Goal: Information Seeking & Learning: Learn about a topic

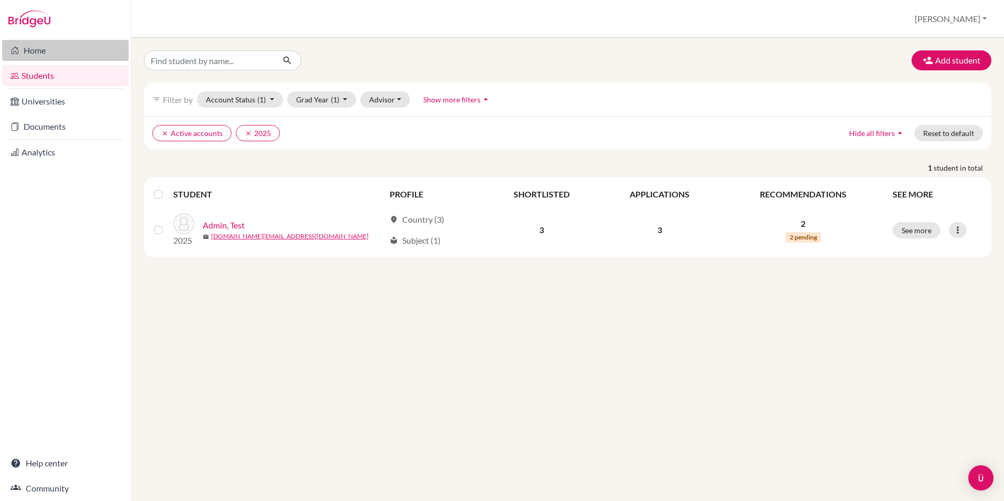
click at [34, 54] on link "Home" at bounding box center [65, 50] width 127 height 21
click at [37, 49] on link "Home" at bounding box center [65, 50] width 127 height 21
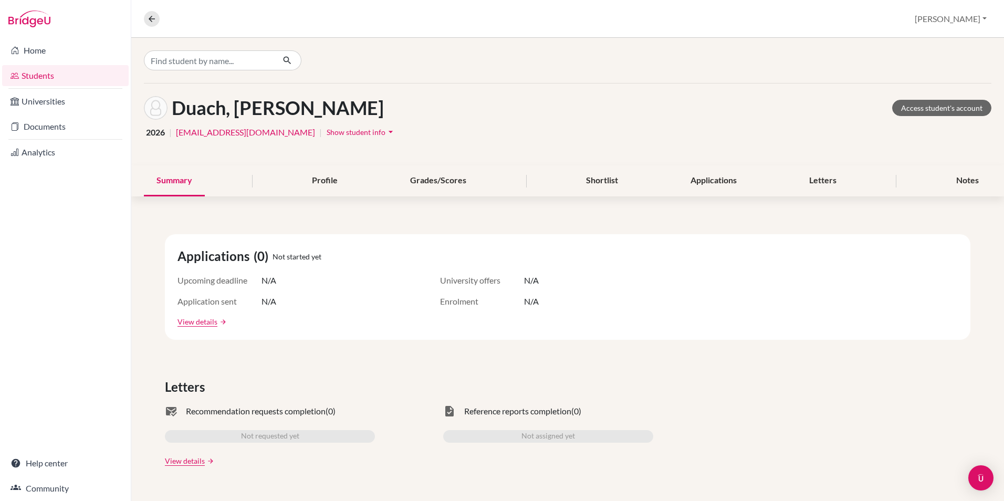
click at [41, 71] on link "Students" at bounding box center [65, 75] width 127 height 21
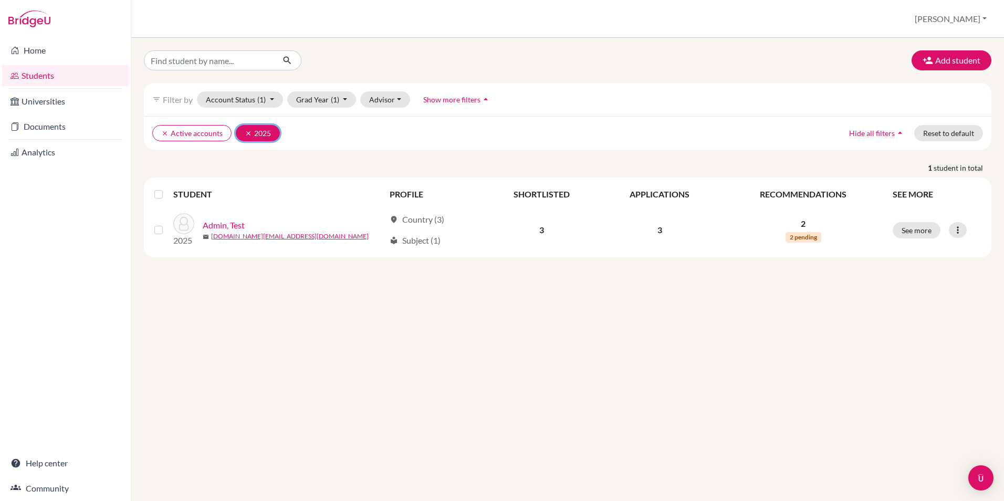
click at [245, 131] on icon "clear" at bounding box center [248, 133] width 7 height 7
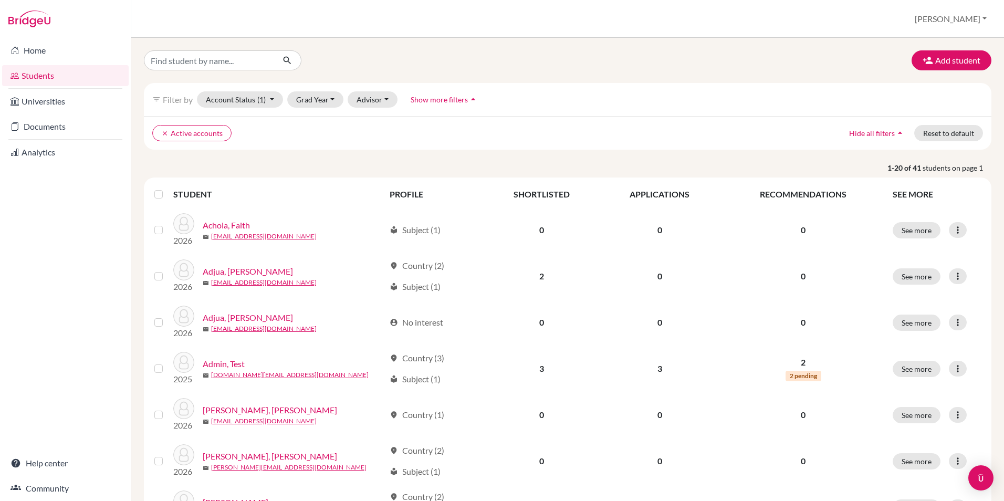
click at [544, 165] on p "1-20 of 41 students on page 1" at bounding box center [567, 167] width 863 height 11
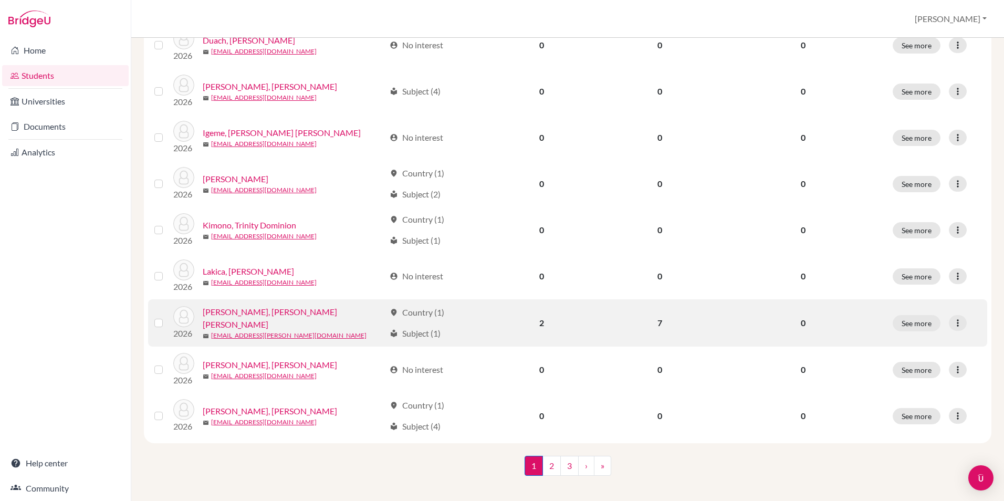
scroll to position [700, 0]
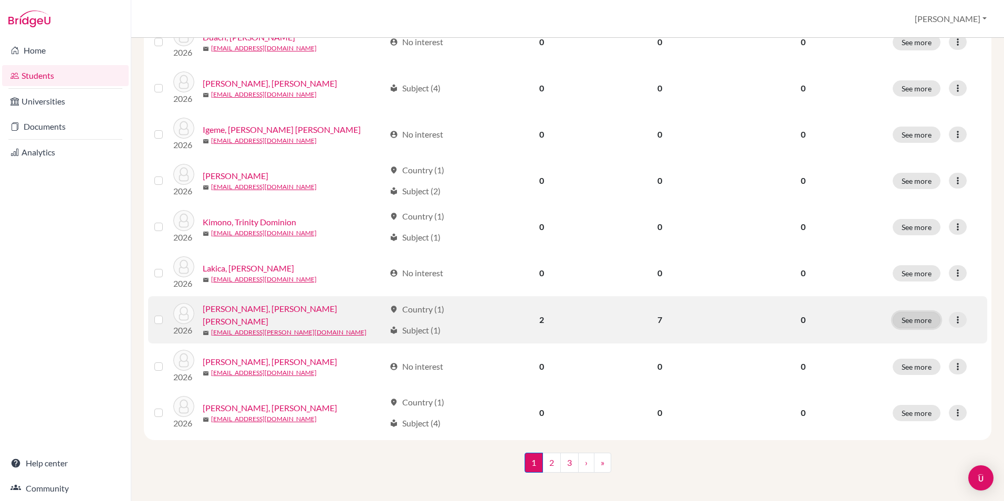
click at [910, 312] on button "See more" at bounding box center [916, 320] width 48 height 16
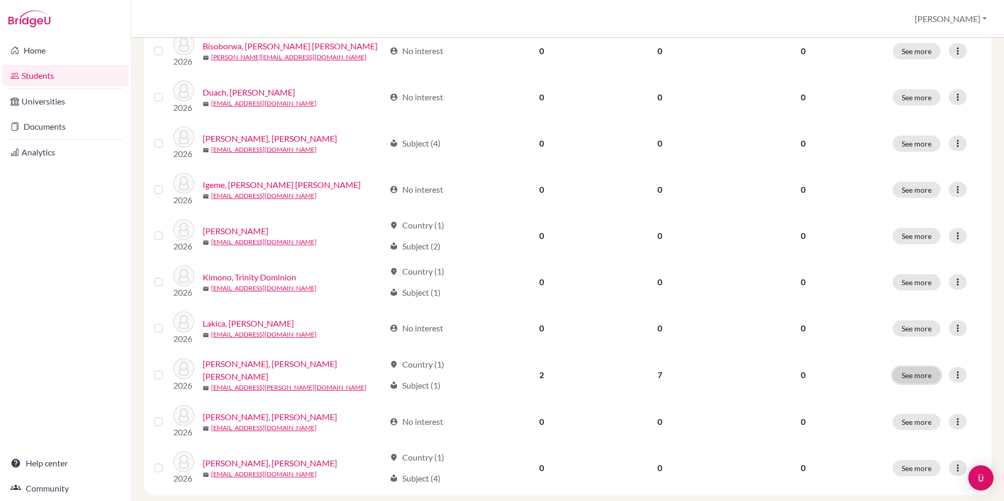
scroll to position [648, 0]
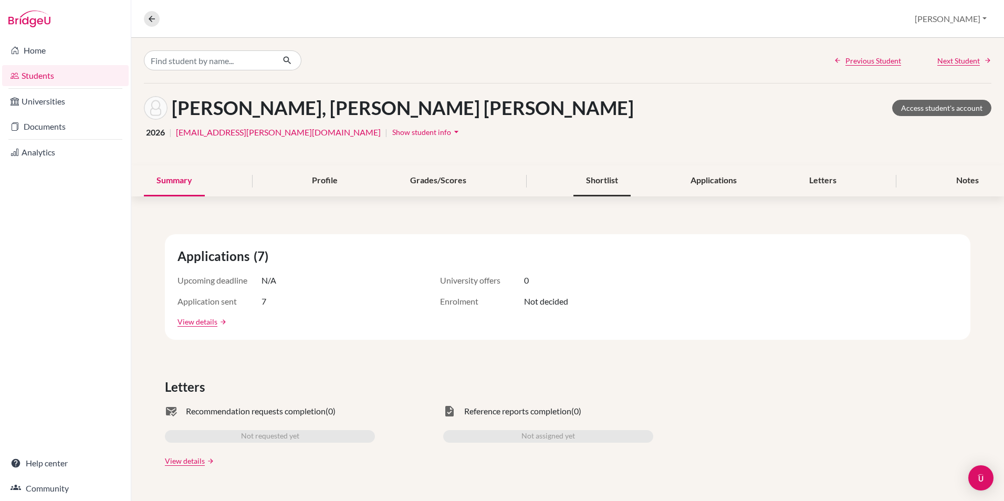
click at [607, 180] on div "Shortlist" at bounding box center [601, 180] width 57 height 31
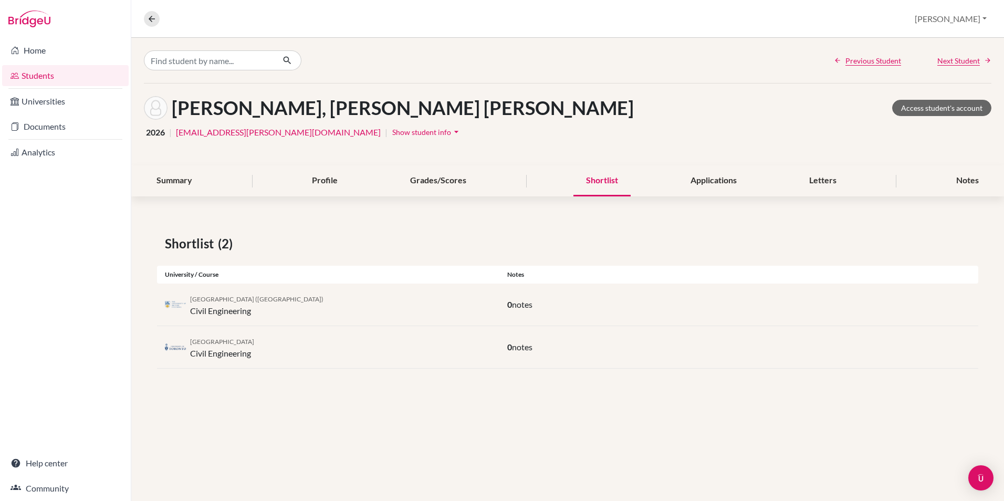
drag, startPoint x: 309, startPoint y: 299, endPoint x: 184, endPoint y: 295, distance: 124.5
click at [184, 295] on div "University of British Columbia (Vancouver) Civil Engineering" at bounding box center [328, 304] width 342 height 25
drag, startPoint x: 184, startPoint y: 295, endPoint x: 190, endPoint y: 342, distance: 47.6
click at [190, 342] on div "University of Toronto Civil Engineering" at bounding box center [328, 346] width 342 height 25
click at [719, 177] on div "Applications" at bounding box center [713, 180] width 71 height 31
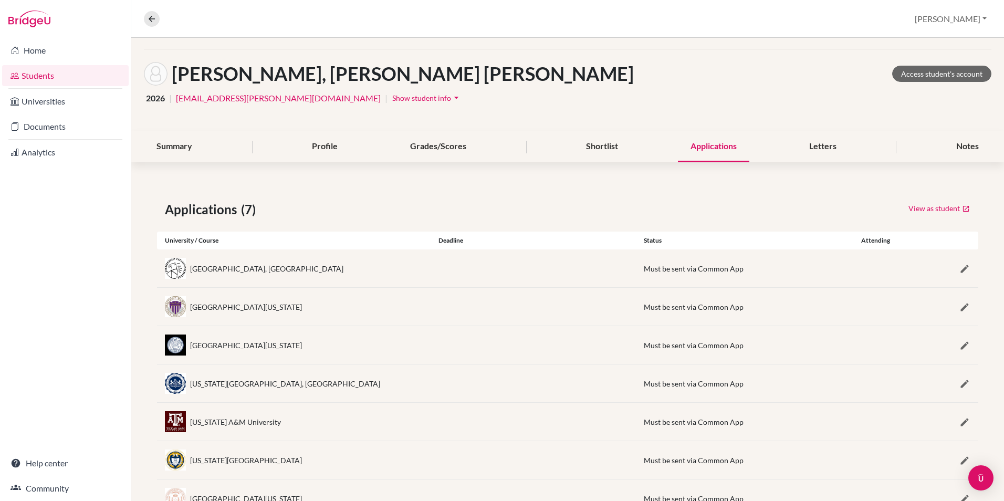
scroll to position [76, 0]
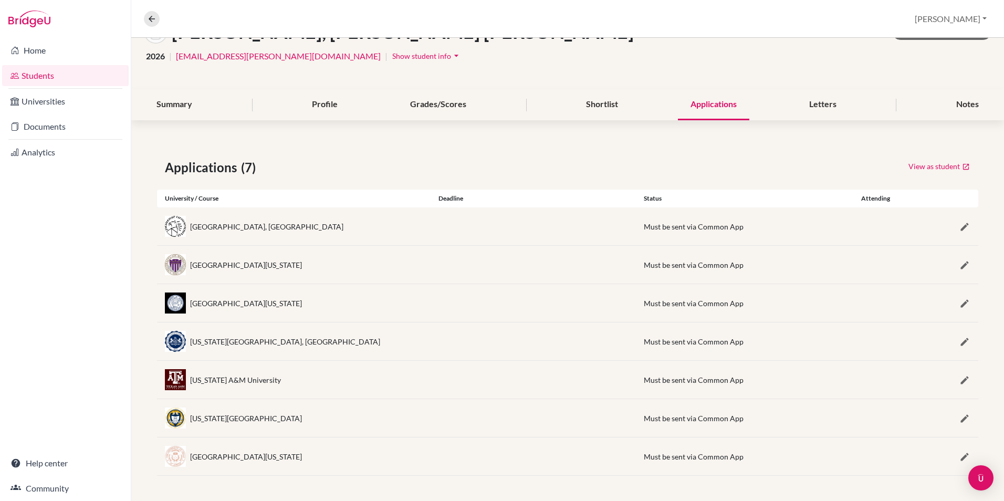
click at [720, 229] on span "Must be sent via Common App" at bounding box center [694, 226] width 100 height 9
drag, startPoint x: 735, startPoint y: 229, endPoint x: 698, endPoint y: 231, distance: 36.8
click at [698, 231] on div "Must be sent via Common App" at bounding box center [694, 226] width 100 height 11
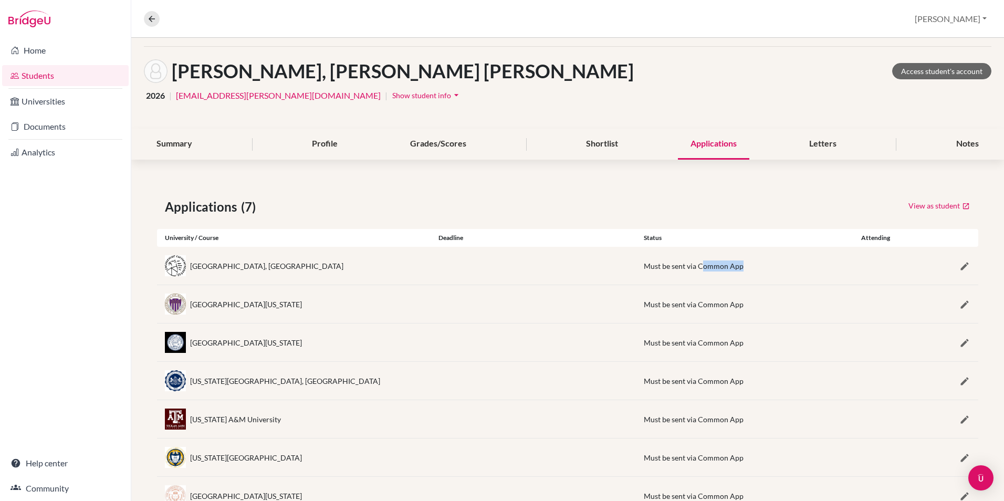
scroll to position [0, 0]
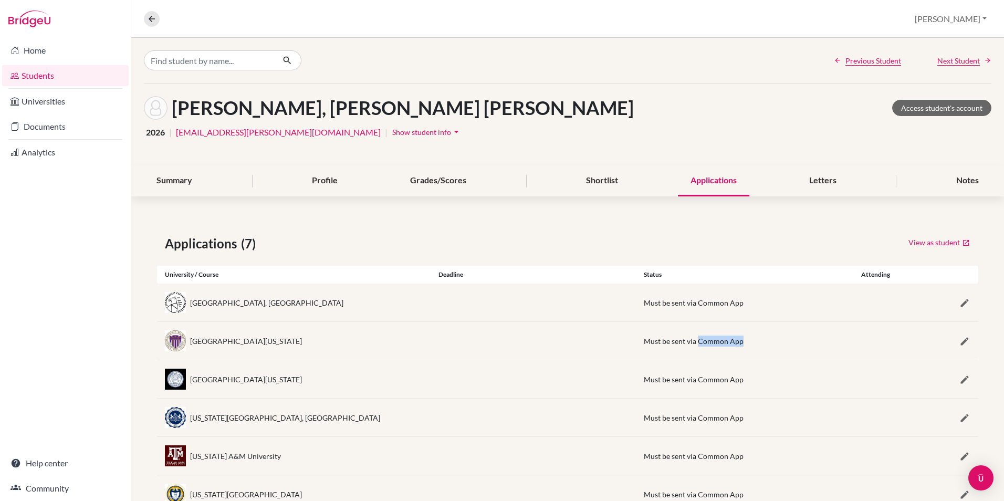
drag, startPoint x: 693, startPoint y: 341, endPoint x: 738, endPoint y: 341, distance: 44.1
click at [738, 341] on div "Must be sent via Common App" at bounding box center [738, 340] width 189 height 11
drag, startPoint x: 738, startPoint y: 341, endPoint x: 676, endPoint y: 304, distance: 71.3
click at [676, 304] on span "Must be sent via Common App" at bounding box center [694, 302] width 100 height 9
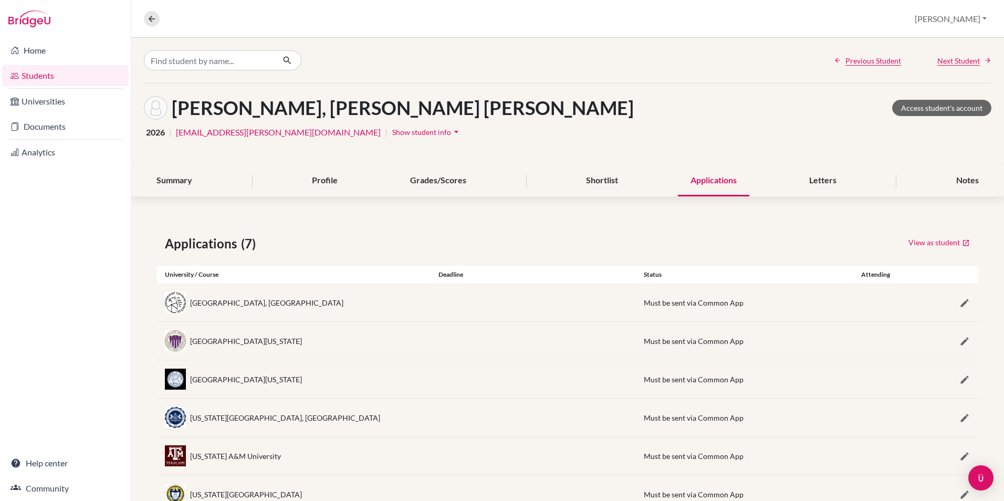
click at [732, 302] on span "Must be sent via Common App" at bounding box center [694, 302] width 100 height 9
drag, startPoint x: 732, startPoint y: 302, endPoint x: 739, endPoint y: 307, distance: 7.9
click at [739, 307] on div "Must be sent via Common App" at bounding box center [738, 302] width 189 height 11
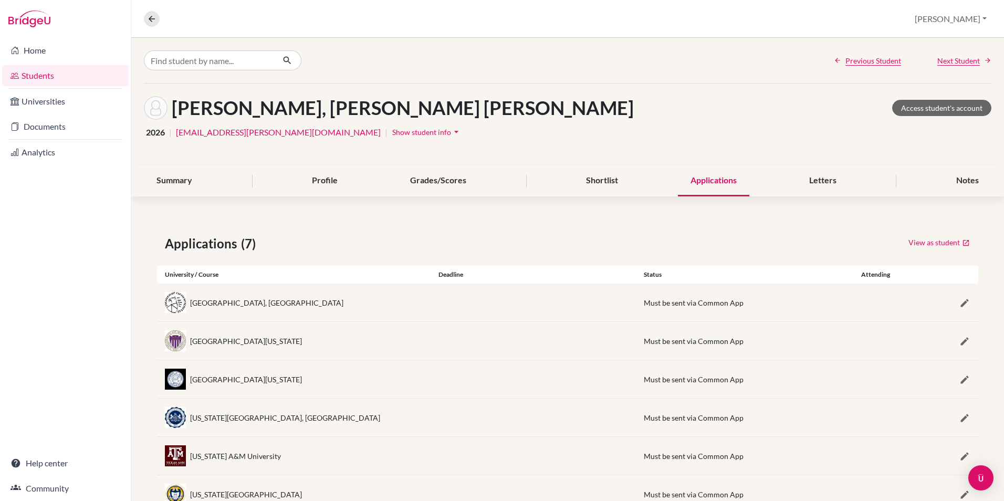
click at [738, 305] on div "Must be sent via Common App" at bounding box center [738, 302] width 189 height 11
drag, startPoint x: 172, startPoint y: 108, endPoint x: 327, endPoint y: 106, distance: 154.9
click at [327, 106] on h1 "Leni, Jeremy Jason" at bounding box center [403, 108] width 462 height 23
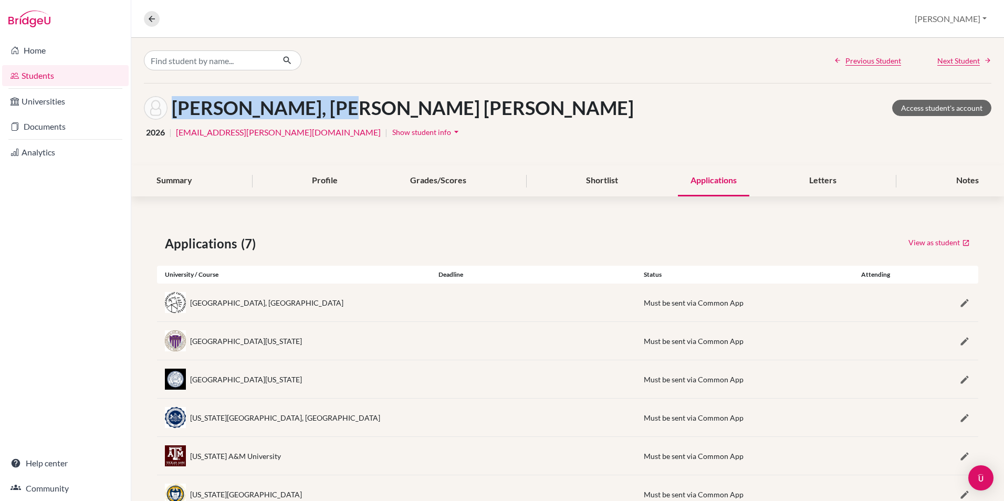
drag, startPoint x: 327, startPoint y: 106, endPoint x: 334, endPoint y: 114, distance: 10.8
click at [334, 114] on div "Leni, Jeremy Jason Access student's account" at bounding box center [567, 108] width 847 height 24
drag, startPoint x: 326, startPoint y: 109, endPoint x: 173, endPoint y: 114, distance: 153.9
click at [173, 114] on h1 "Leni, Jeremy Jason" at bounding box center [403, 108] width 462 height 23
click at [50, 78] on link "Students" at bounding box center [65, 75] width 127 height 21
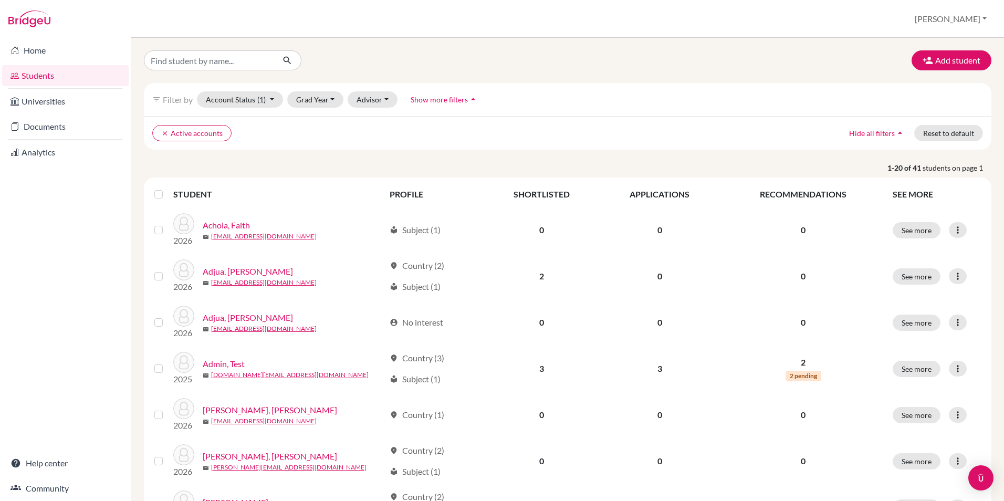
click at [515, 132] on ul "clear Active accounts" at bounding box center [463, 133] width 623 height 16
click at [41, 48] on link "Home" at bounding box center [65, 50] width 127 height 21
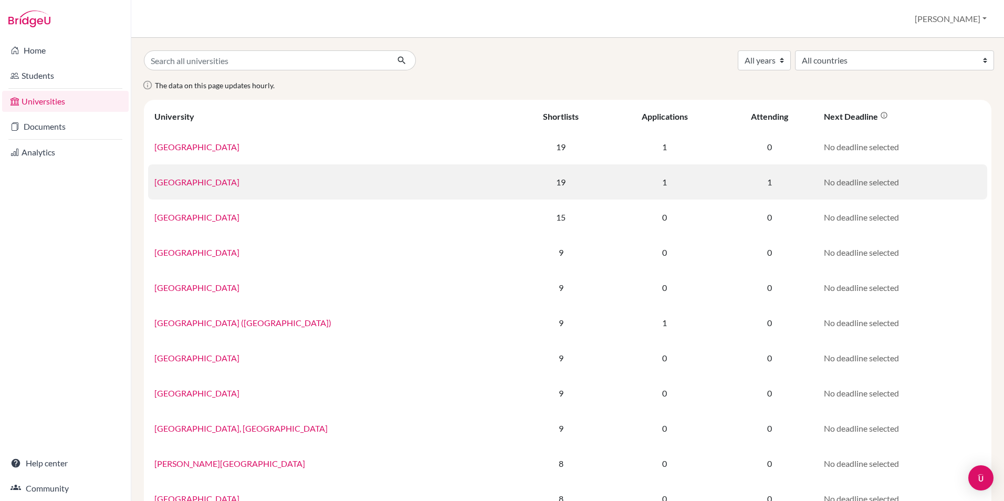
click at [532, 187] on td "19" at bounding box center [560, 181] width 93 height 35
click at [642, 183] on td "1" at bounding box center [663, 181] width 113 height 35
click at [754, 185] on td "1" at bounding box center [769, 181] width 97 height 35
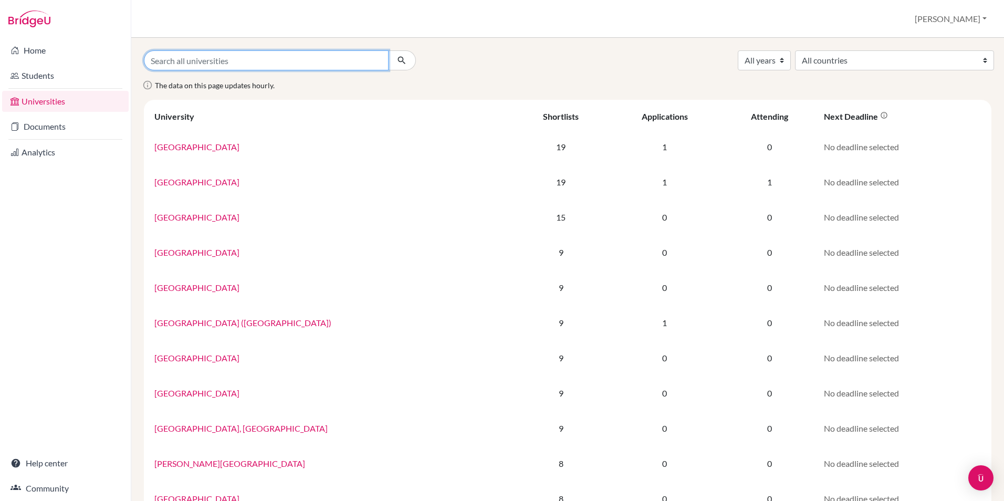
click at [222, 59] on input "Search all universities" at bounding box center [266, 60] width 245 height 20
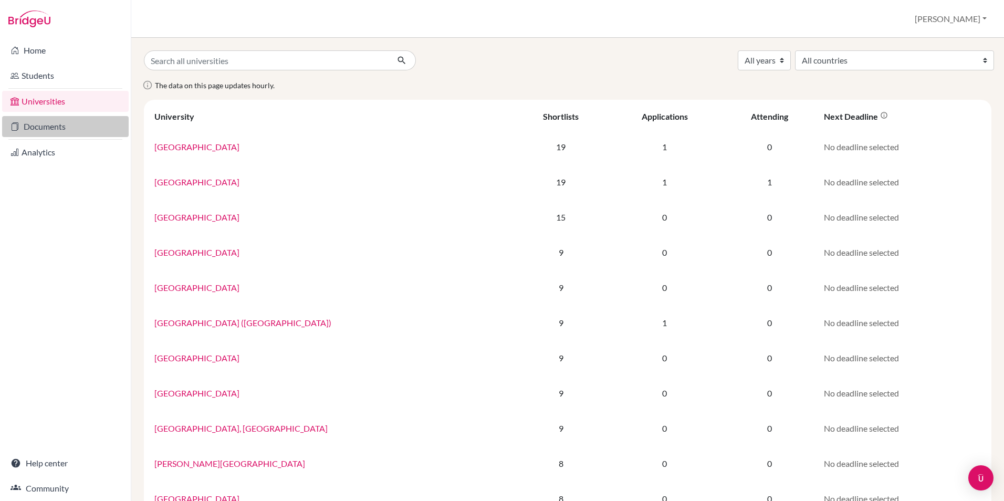
click at [51, 129] on link "Documents" at bounding box center [65, 126] width 127 height 21
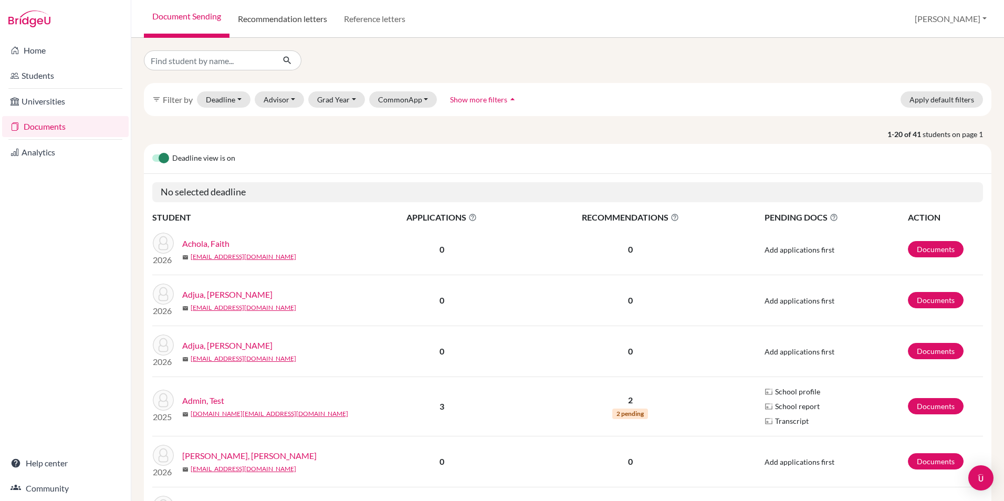
click at [293, 19] on link "Recommendation letters" at bounding box center [282, 19] width 106 height 38
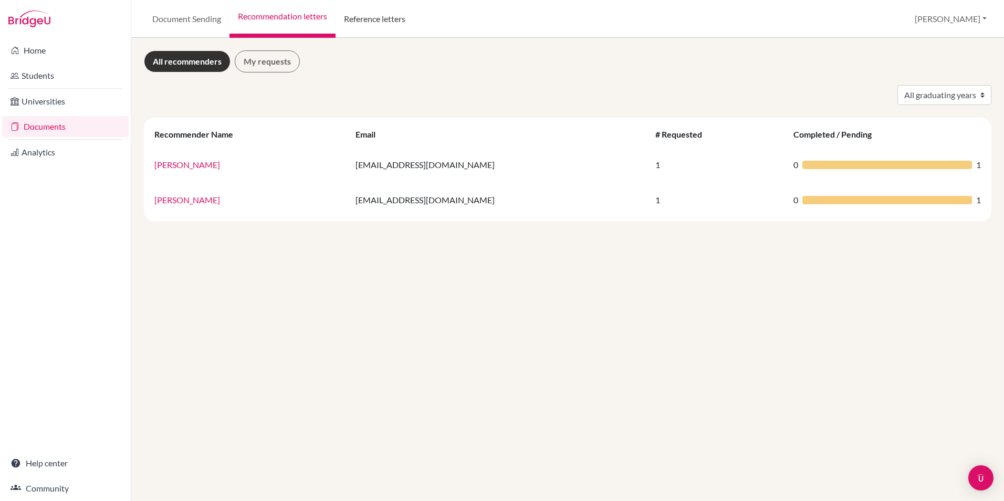
click at [410, 17] on link "Reference letters" at bounding box center [374, 19] width 78 height 38
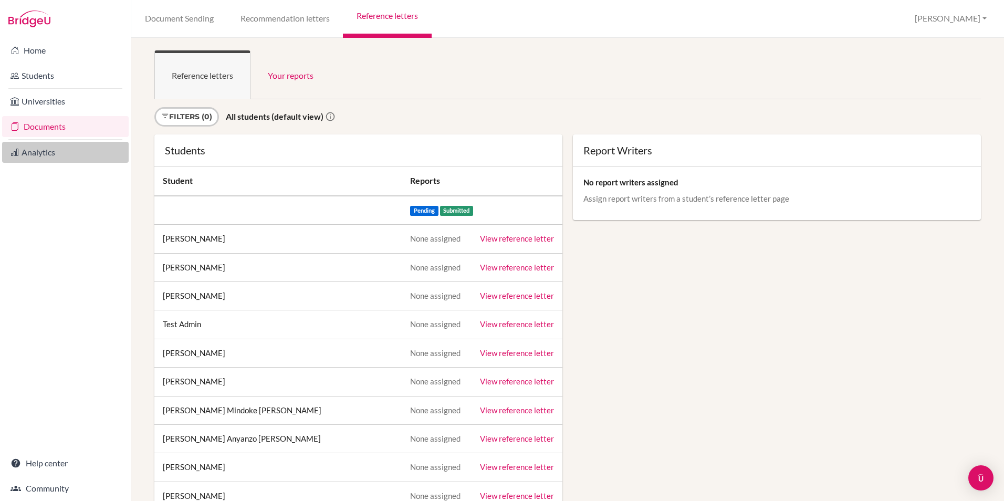
click at [52, 152] on link "Analytics" at bounding box center [65, 152] width 127 height 21
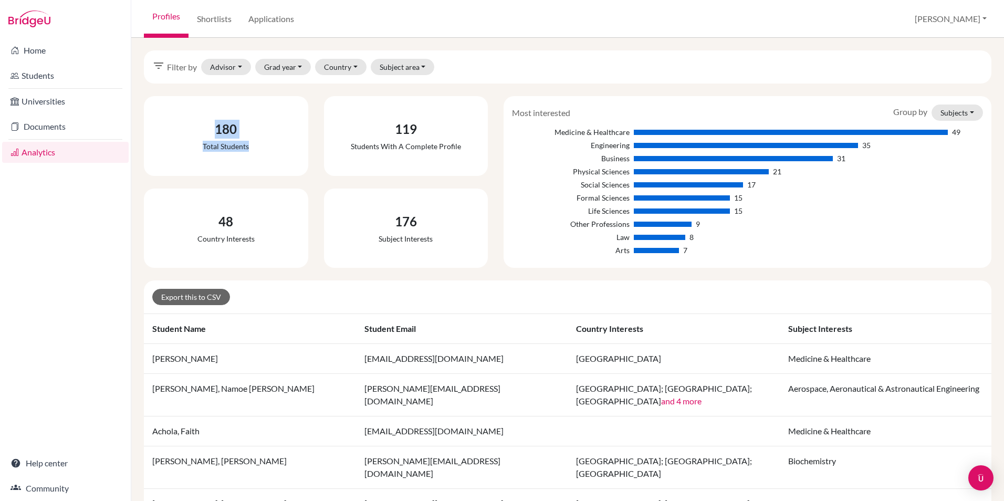
drag, startPoint x: 216, startPoint y: 123, endPoint x: 255, endPoint y: 151, distance: 47.0
click at [255, 151] on div "180 Total students" at bounding box center [225, 135] width 63 height 49
drag, startPoint x: 255, startPoint y: 151, endPoint x: 421, endPoint y: 154, distance: 166.4
click at [421, 154] on div "119 Students with a complete profile" at bounding box center [405, 135] width 127 height 49
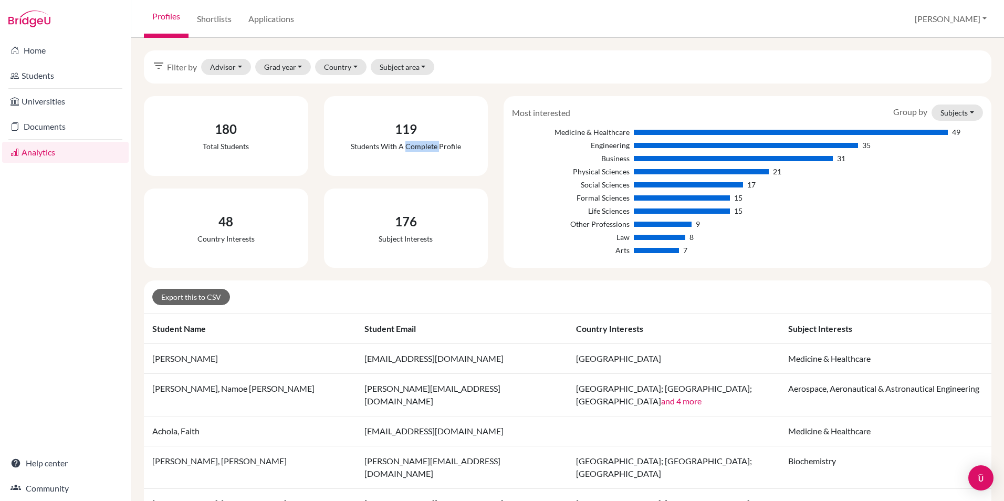
drag, startPoint x: 421, startPoint y: 154, endPoint x: 399, endPoint y: 133, distance: 30.4
click at [399, 133] on div "119" at bounding box center [406, 129] width 110 height 19
click at [214, 231] on div "48 Country interests" at bounding box center [226, 228] width 74 height 49
click at [239, 68] on button "Advisor" at bounding box center [226, 67] width 50 height 16
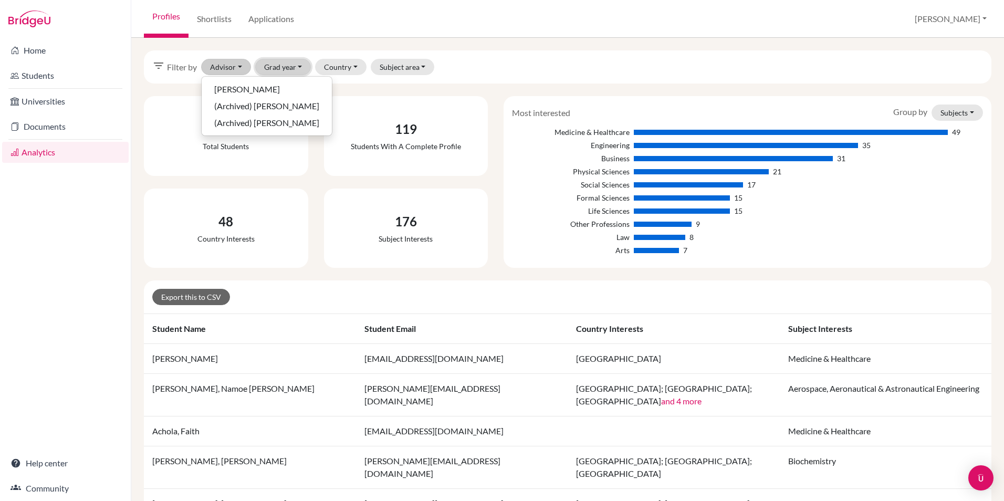
click at [299, 67] on button "Grad year" at bounding box center [283, 67] width 56 height 16
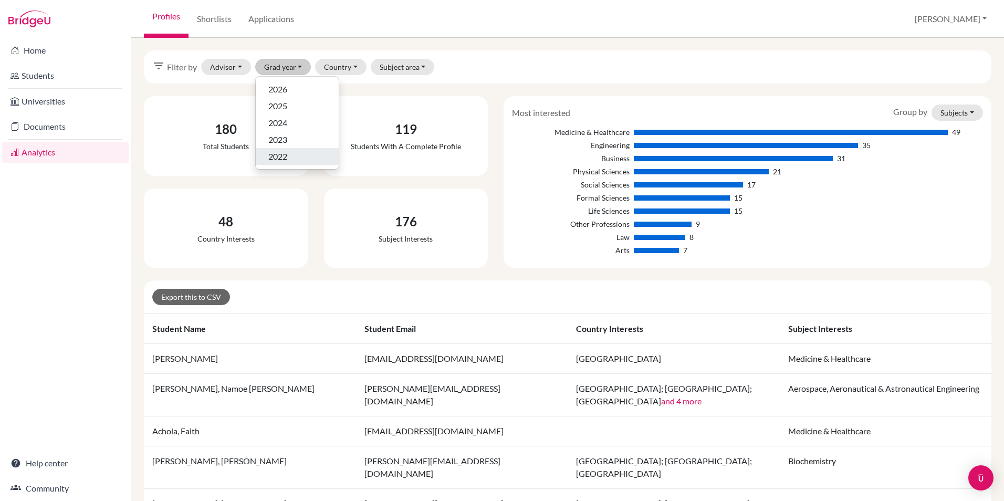
click at [296, 163] on button "2022" at bounding box center [297, 156] width 83 height 17
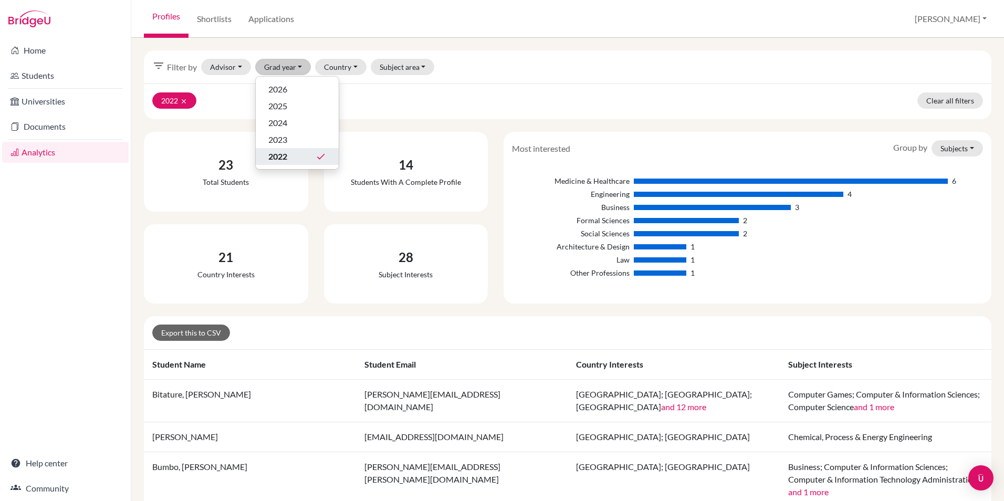
click at [293, 156] on div "2022 done" at bounding box center [297, 156] width 58 height 13
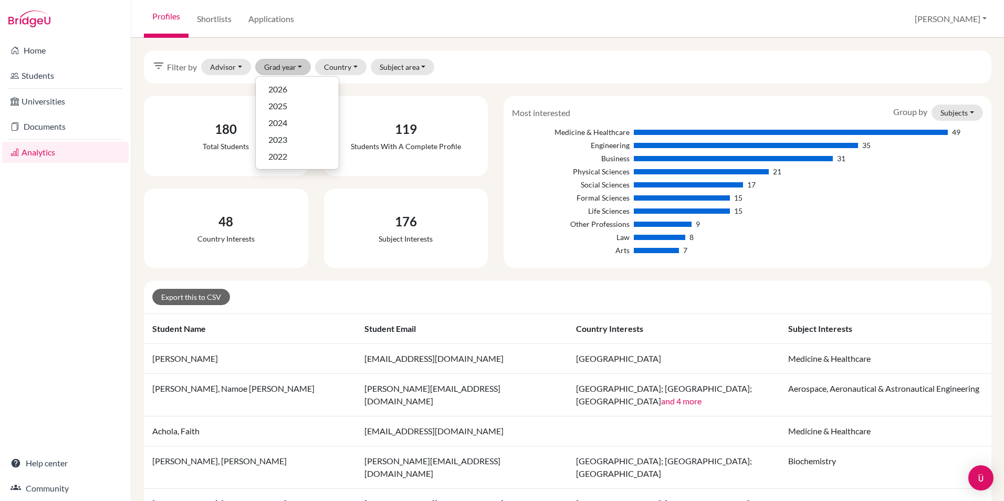
click at [458, 68] on div "filter_list Filter by Advisor Adsan, Mehmet (Archived) Asdan, Mehmet (Archived)…" at bounding box center [567, 66] width 847 height 33
click at [408, 64] on button "Subject area" at bounding box center [403, 67] width 64 height 16
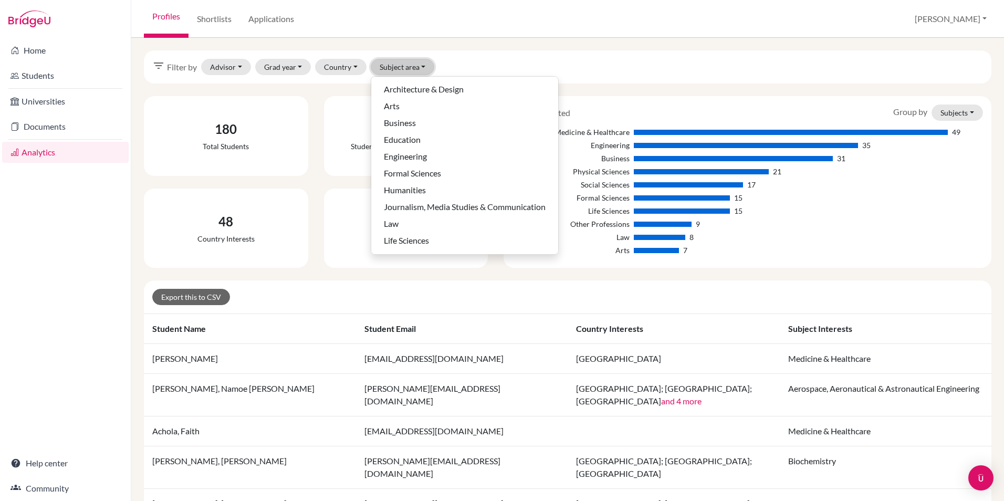
click at [408, 64] on button "Subject area" at bounding box center [403, 67] width 64 height 16
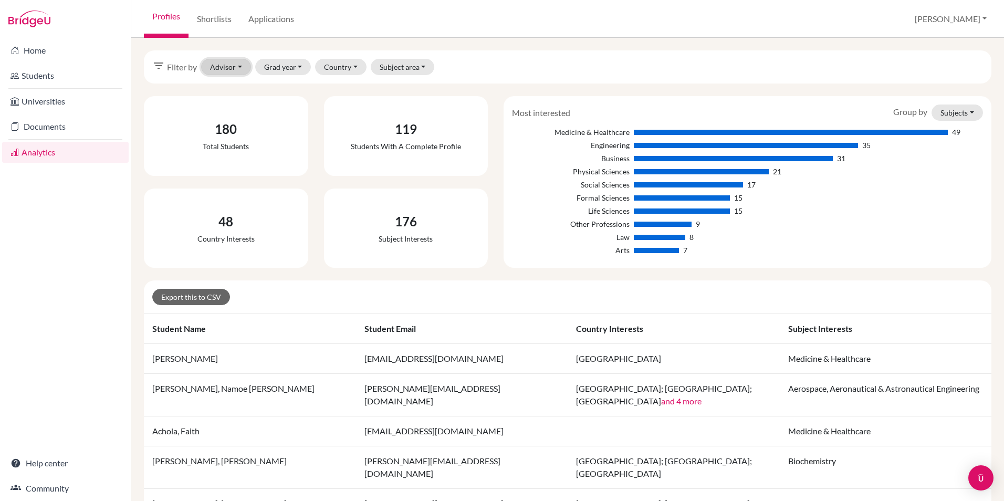
click at [222, 70] on button "Advisor" at bounding box center [226, 67] width 50 height 16
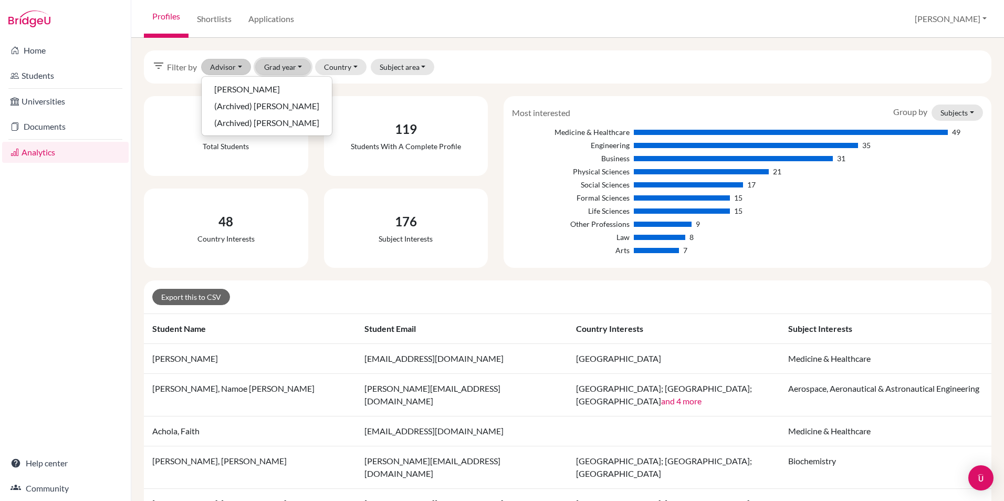
click at [278, 67] on button "Grad year" at bounding box center [283, 67] width 56 height 16
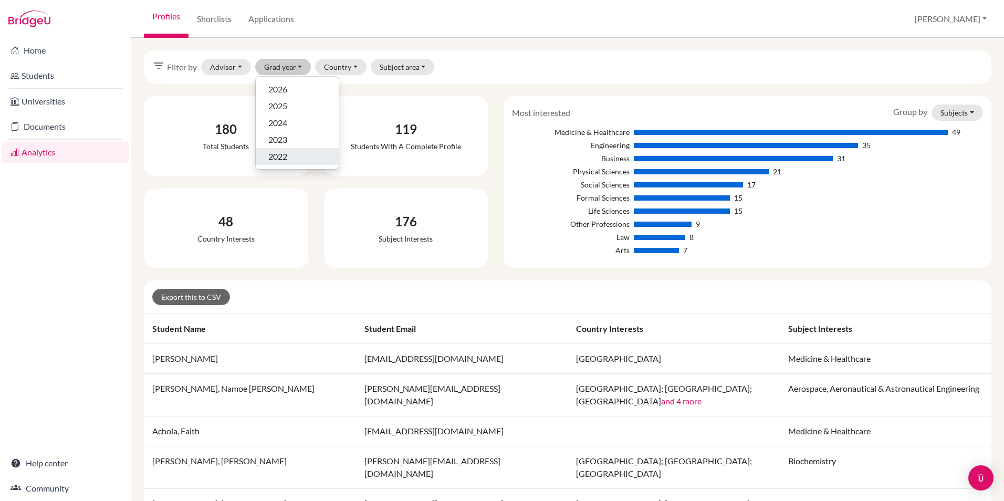
click at [283, 156] on span "2022" at bounding box center [277, 156] width 19 height 13
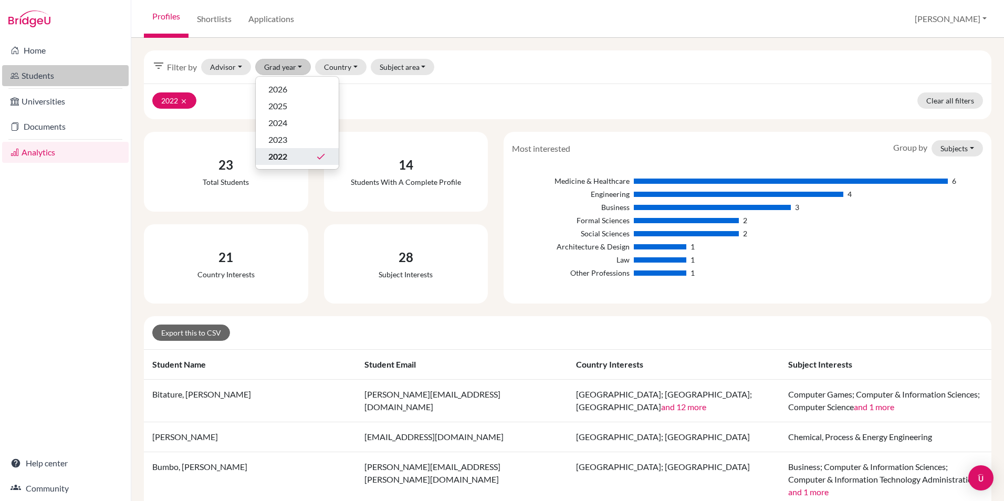
click at [49, 80] on link "Students" at bounding box center [65, 75] width 127 height 21
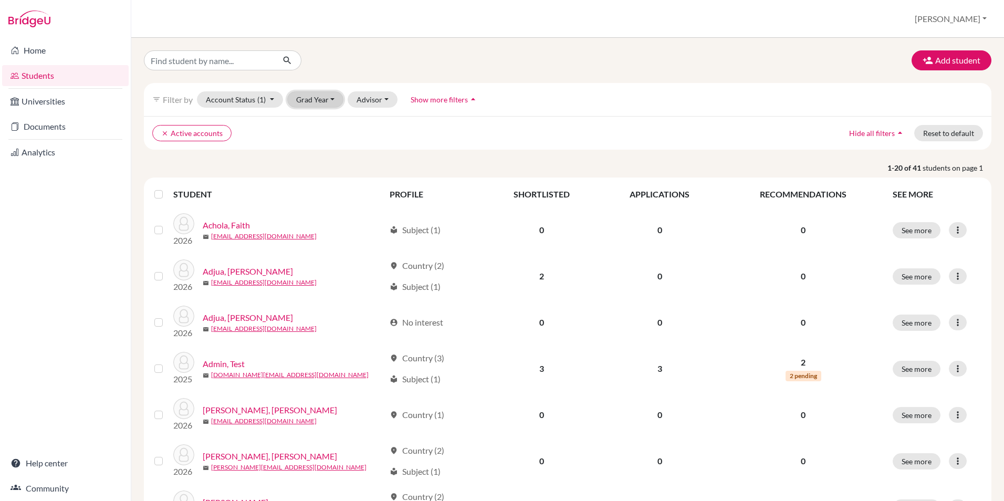
click at [323, 103] on button "Grad Year" at bounding box center [315, 99] width 57 height 16
click at [324, 192] on div "2022" at bounding box center [318, 189] width 37 height 13
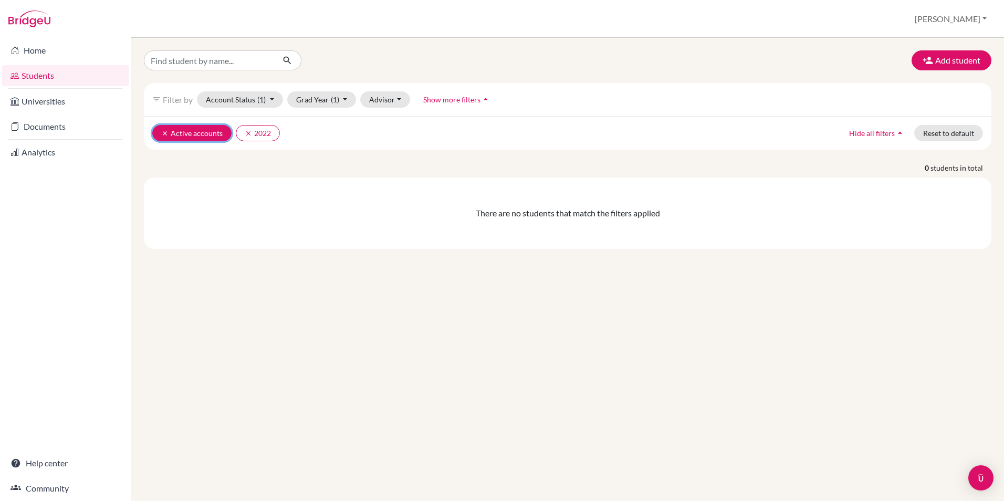
click at [164, 133] on icon "clear" at bounding box center [164, 133] width 7 height 7
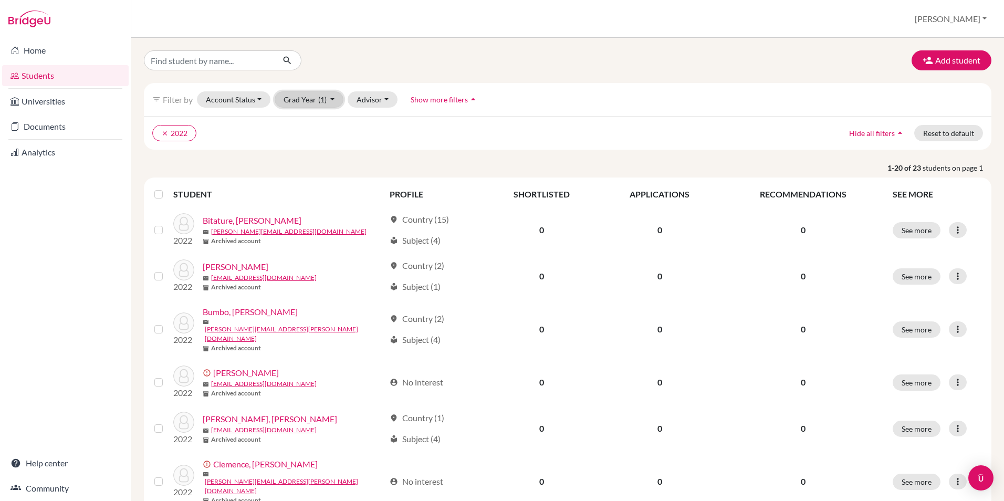
click at [311, 100] on button "Grad Year (1)" at bounding box center [309, 99] width 69 height 16
click at [301, 172] on span "2023" at bounding box center [297, 172] width 19 height 13
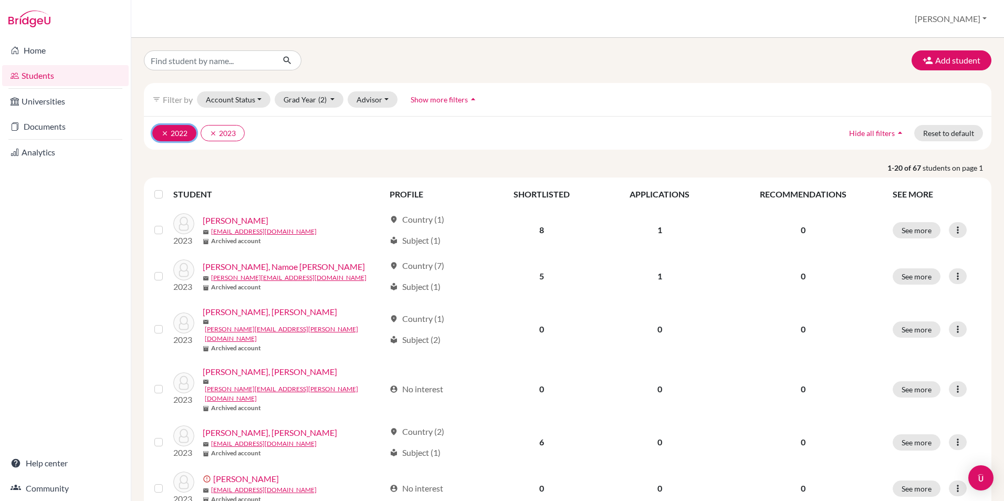
click at [167, 135] on icon "clear" at bounding box center [164, 133] width 7 height 7
click at [37, 56] on link "Home" at bounding box center [65, 50] width 127 height 21
